Goal: Task Accomplishment & Management: Manage account settings

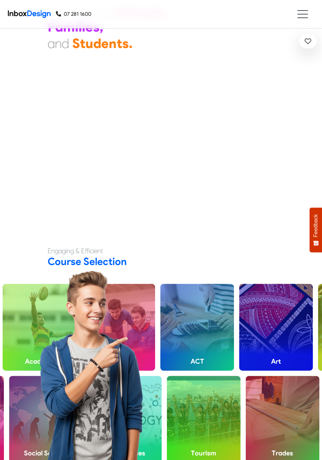
scroll to position [310, 0]
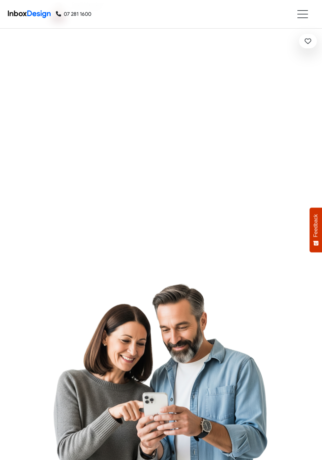
checkbox input "true"
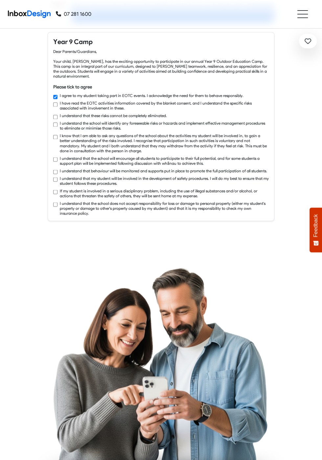
checkbox input "true"
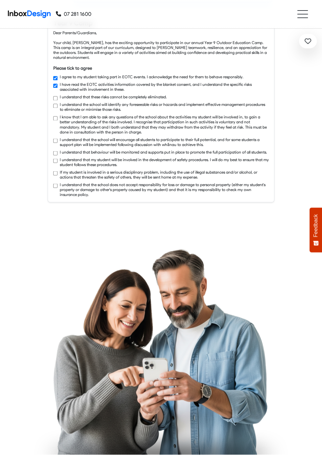
checkbox input "true"
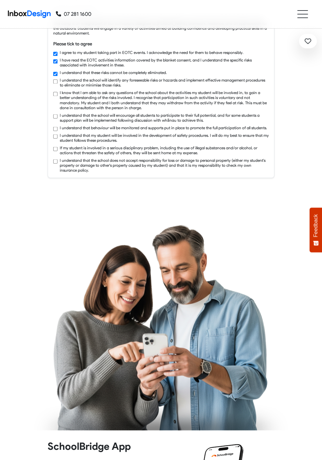
checkbox input "true"
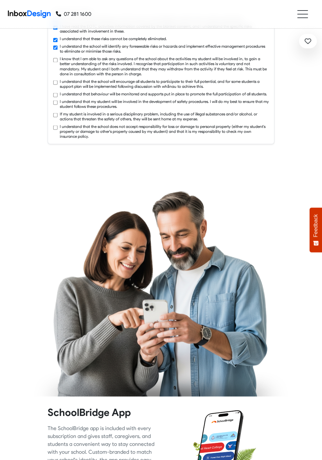
checkbox input "true"
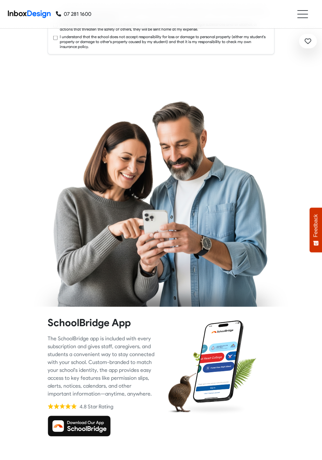
checkbox input "true"
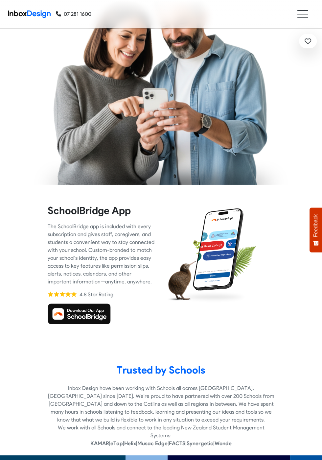
checkbox input "true"
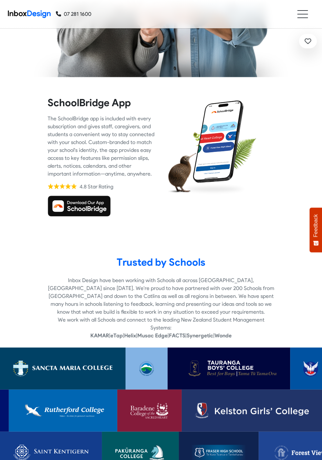
checkbox input "true"
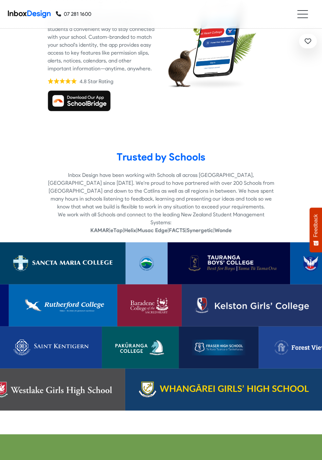
checkbox input "true"
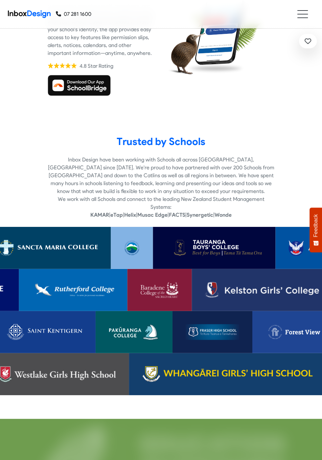
scroll to position [1193, 0]
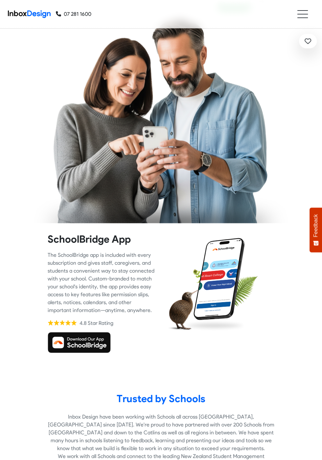
checkbox input "false"
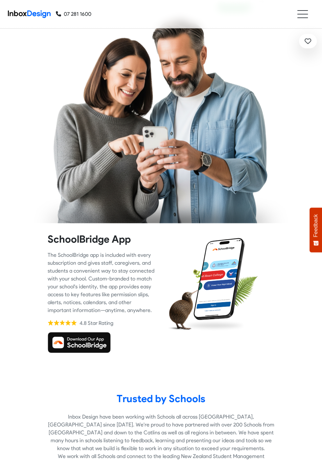
checkbox input "false"
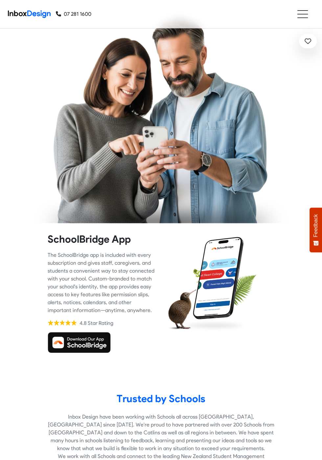
checkbox input "false"
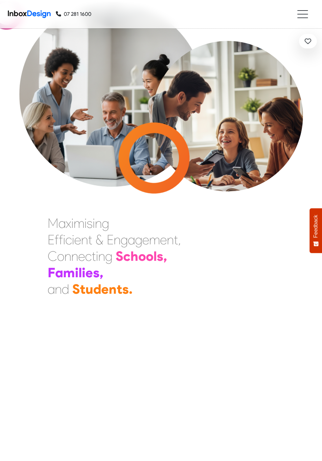
checkbox input "false"
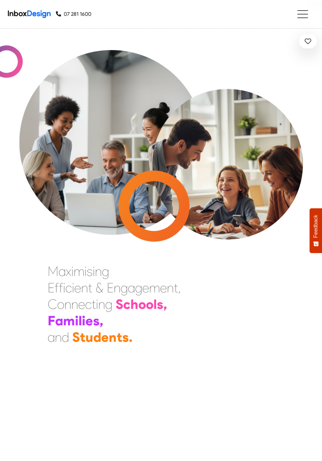
checkbox input "false"
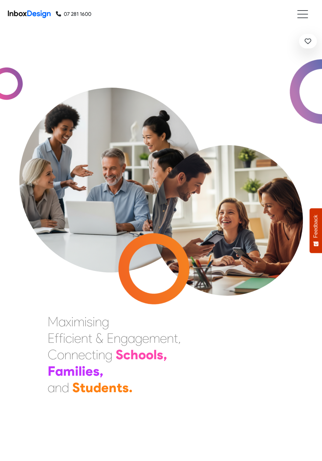
checkbox input "false"
